Goal: Information Seeking & Learning: Learn about a topic

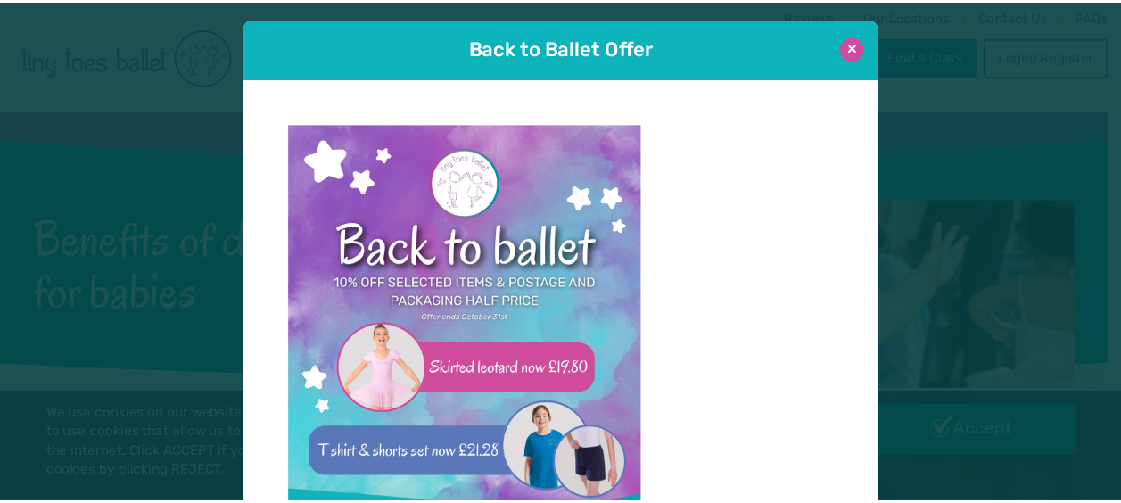
scroll to position [18, 0]
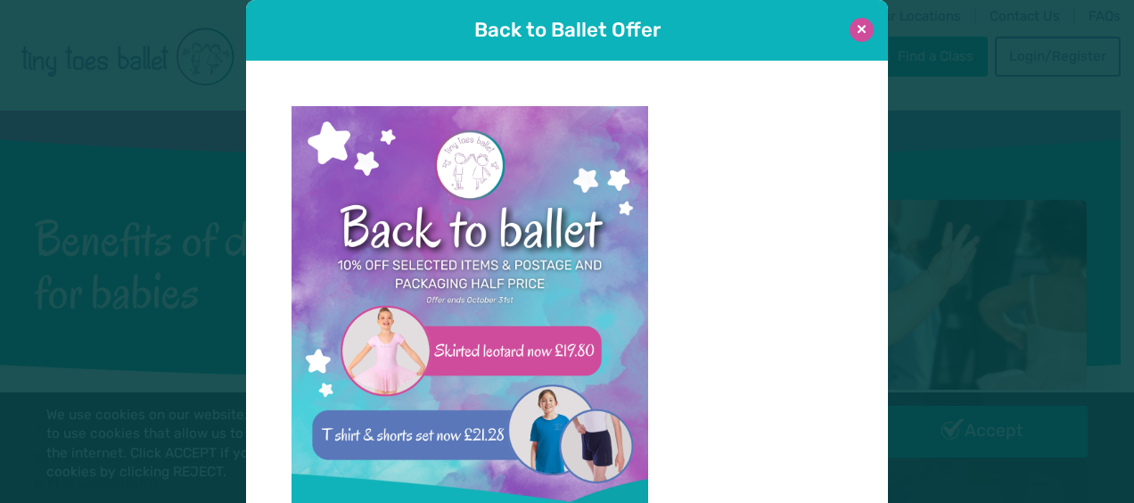
click at [859, 30] on button at bounding box center [862, 30] width 24 height 24
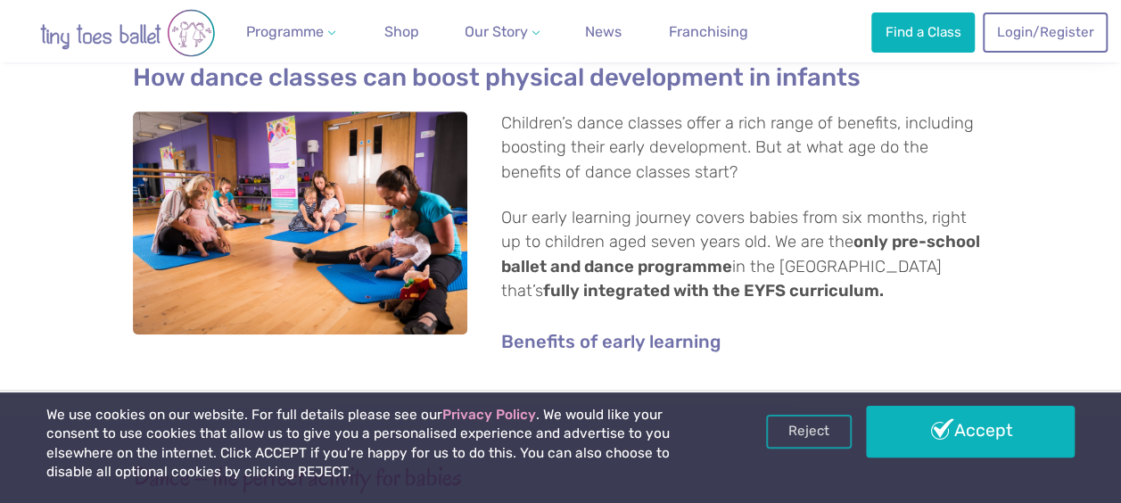
scroll to position [484, 0]
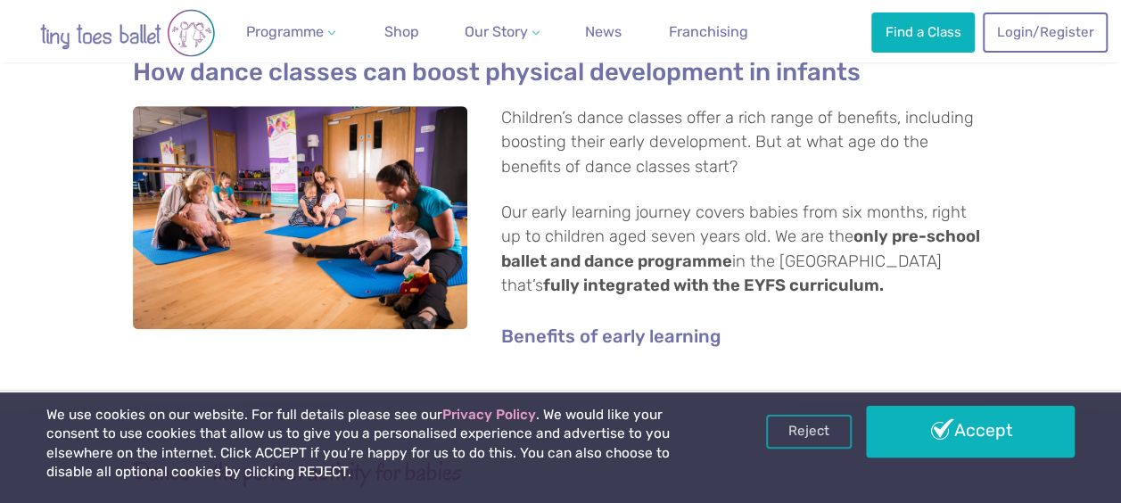
drag, startPoint x: 970, startPoint y: 436, endPoint x: 1089, endPoint y: 221, distance: 245.5
drag, startPoint x: 1089, startPoint y: 221, endPoint x: 962, endPoint y: 350, distance: 180.3
click at [962, 350] on div "How dance classes can boost physical development in infants Children’s dance cl…" at bounding box center [561, 203] width 856 height 349
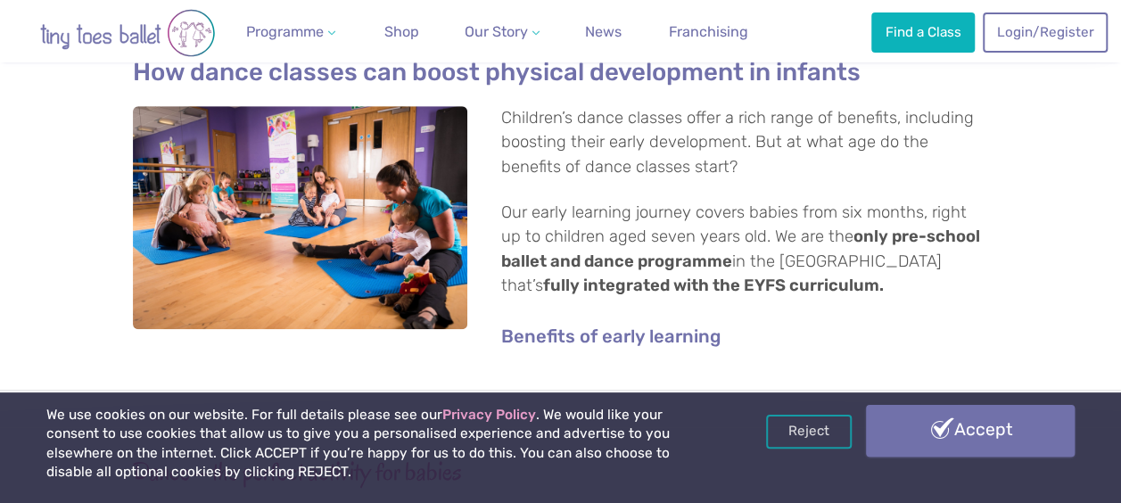
click at [990, 414] on link "Accept" at bounding box center [970, 431] width 209 height 52
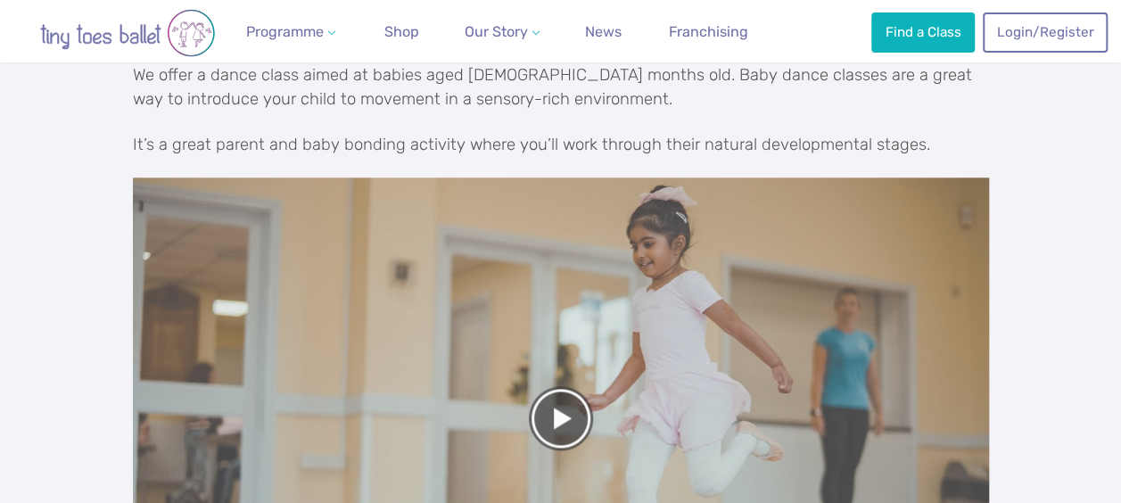
scroll to position [893, 0]
